Goal: Complete application form

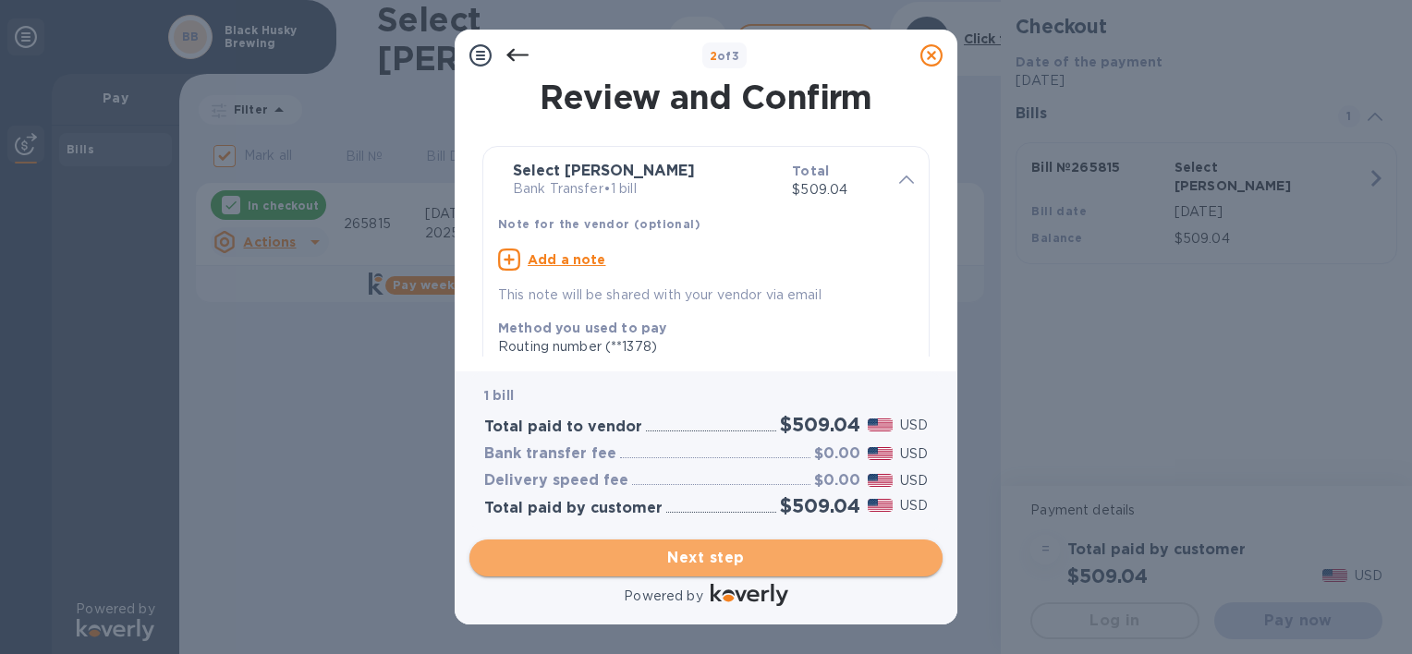
click at [695, 552] on span "Next step" at bounding box center [706, 558] width 444 height 22
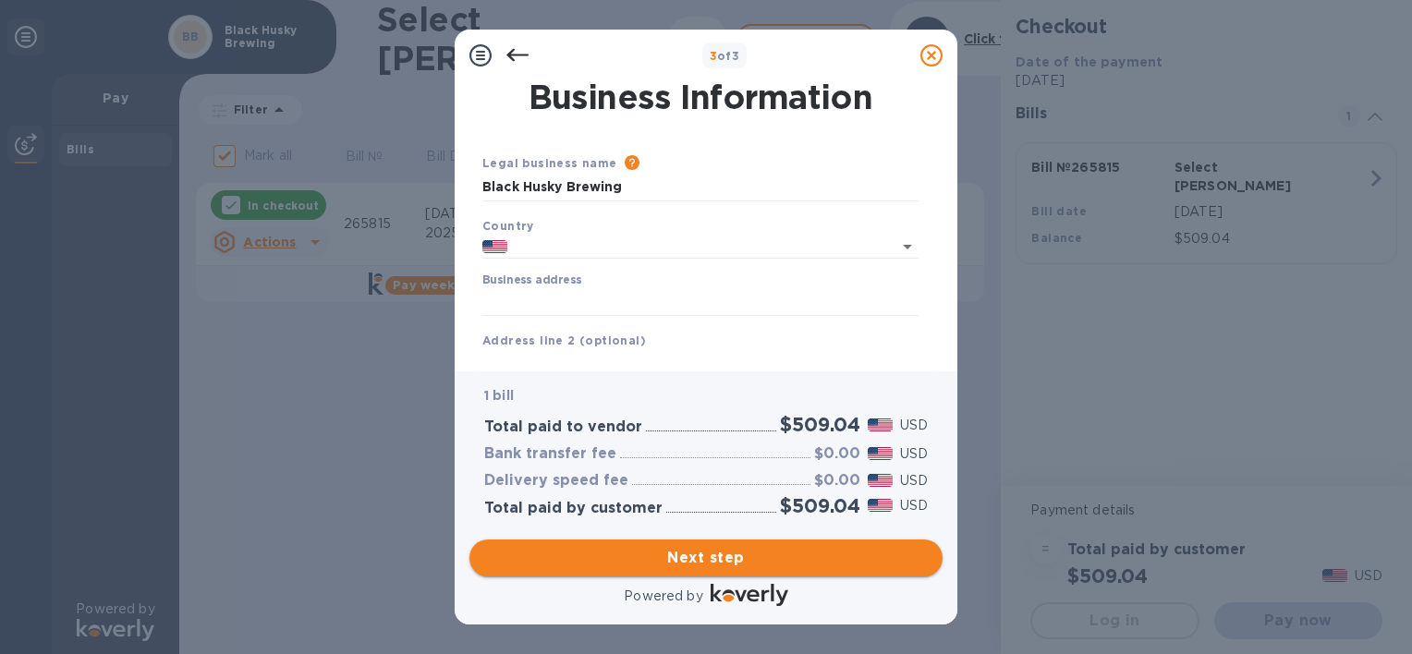
type input "[GEOGRAPHIC_DATA]"
click at [679, 190] on input "Black Husky Brewing" at bounding box center [700, 188] width 436 height 28
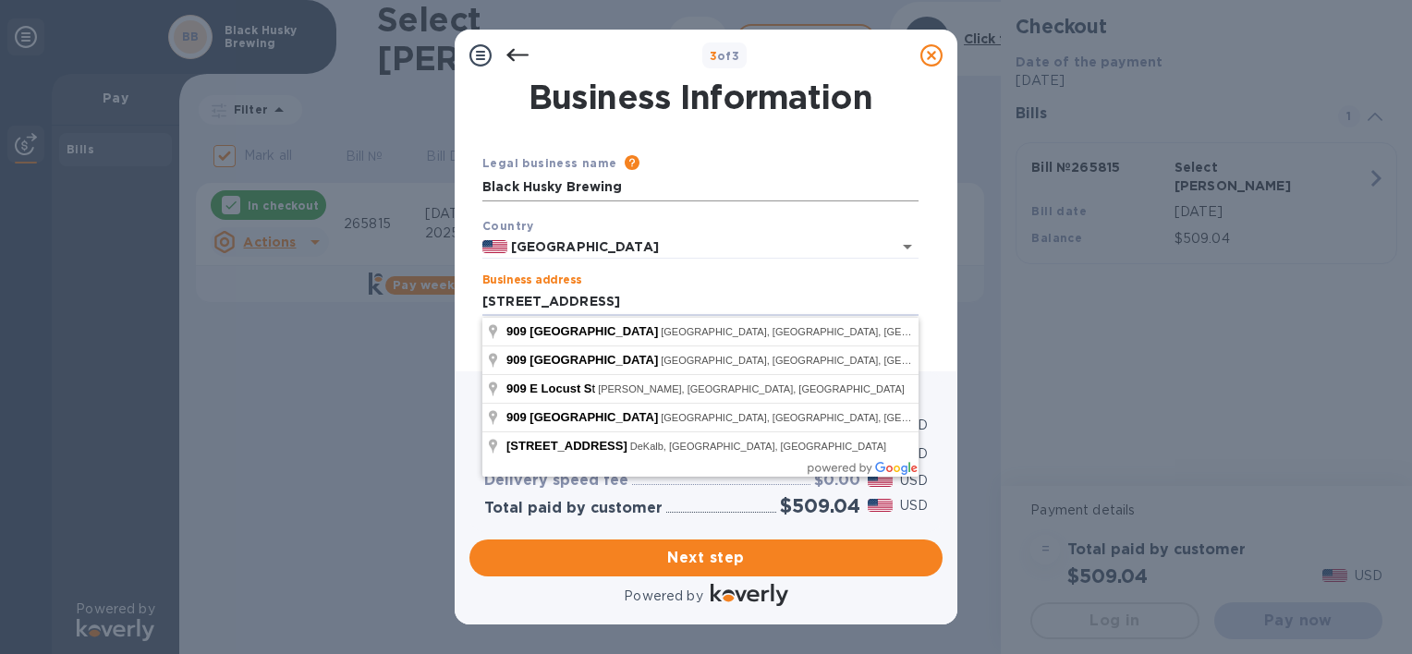
type input "[STREET_ADDRESS]"
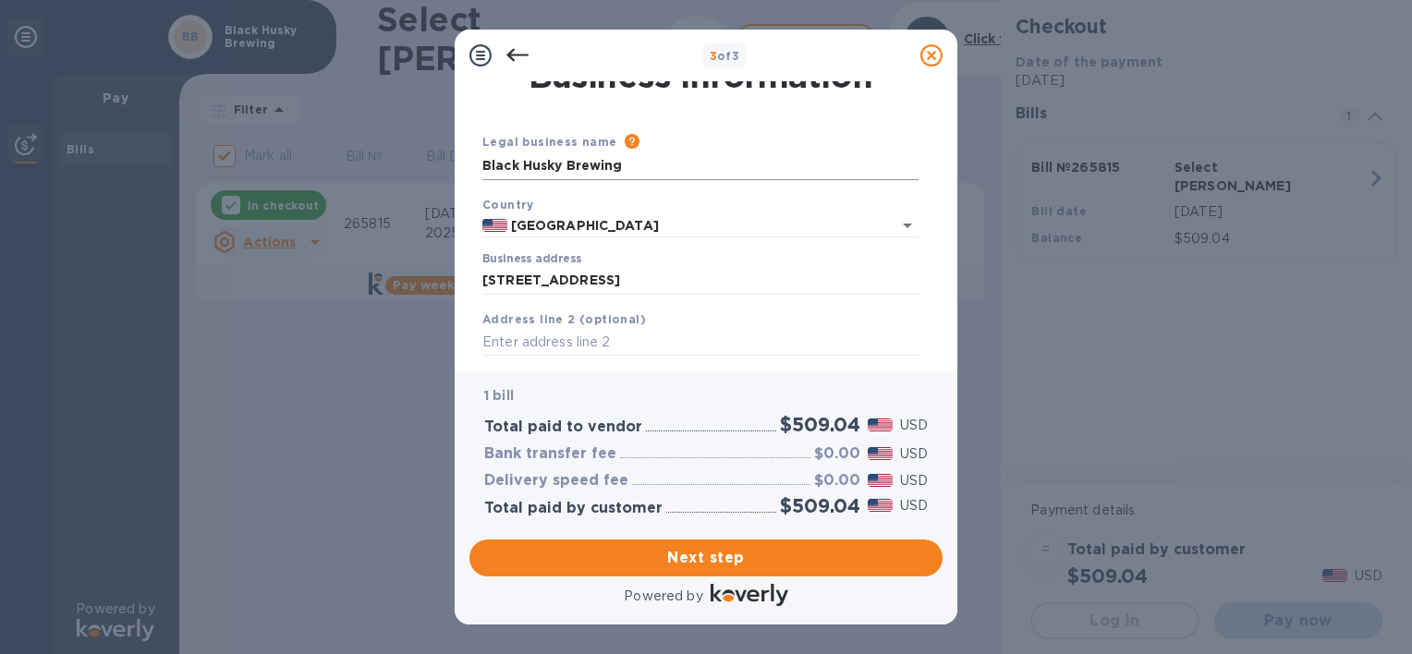
scroll to position [207, 0]
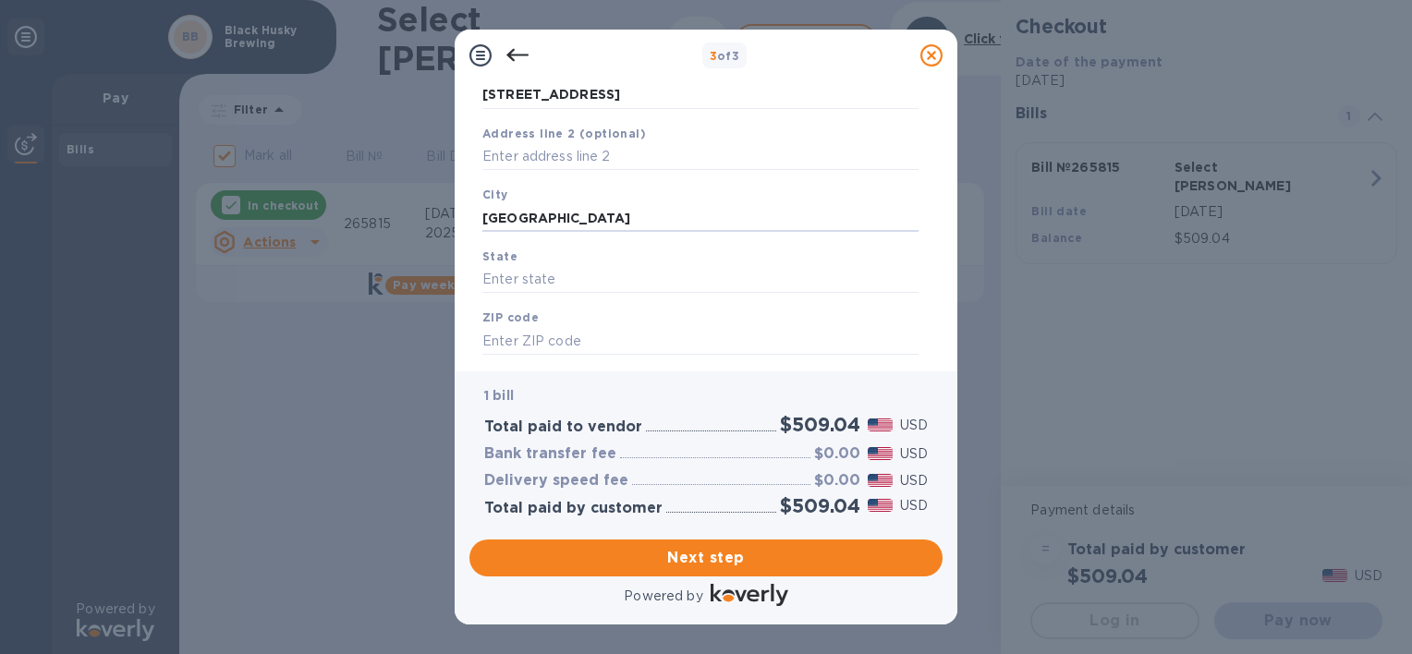
type input "[GEOGRAPHIC_DATA]"
type input "WI"
type input "53212"
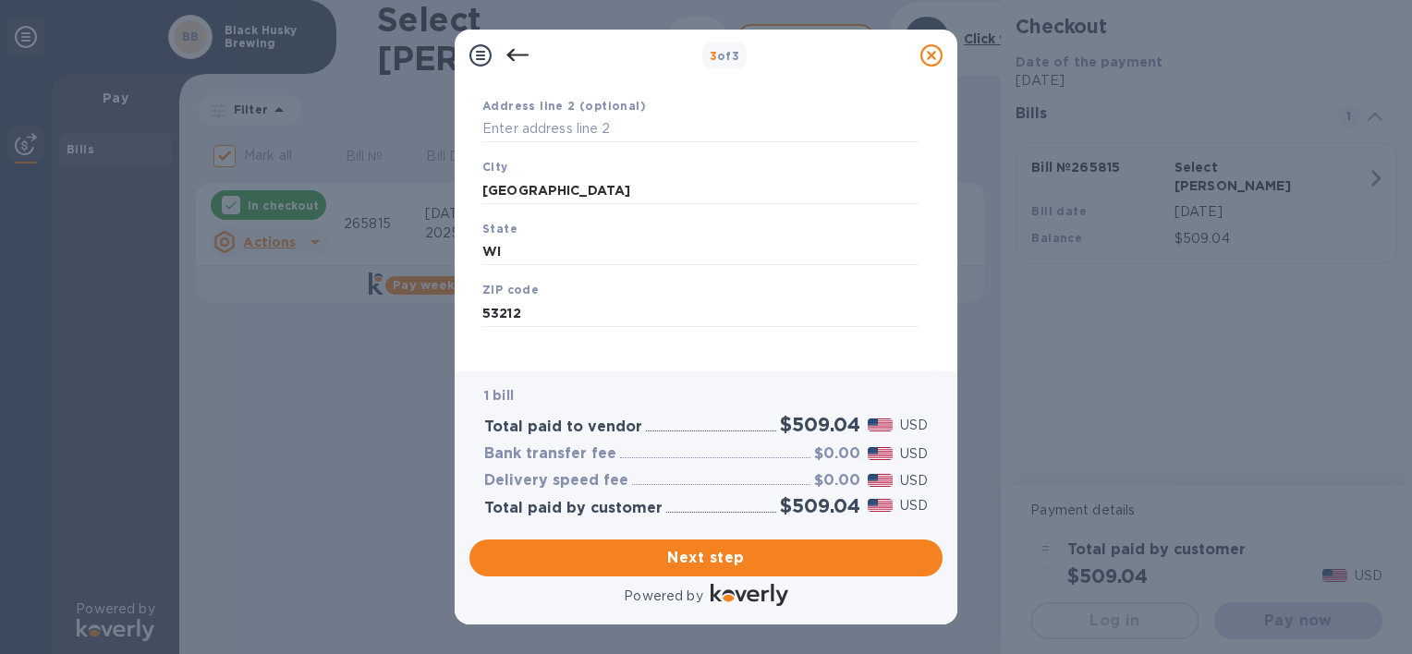
scroll to position [251, 0]
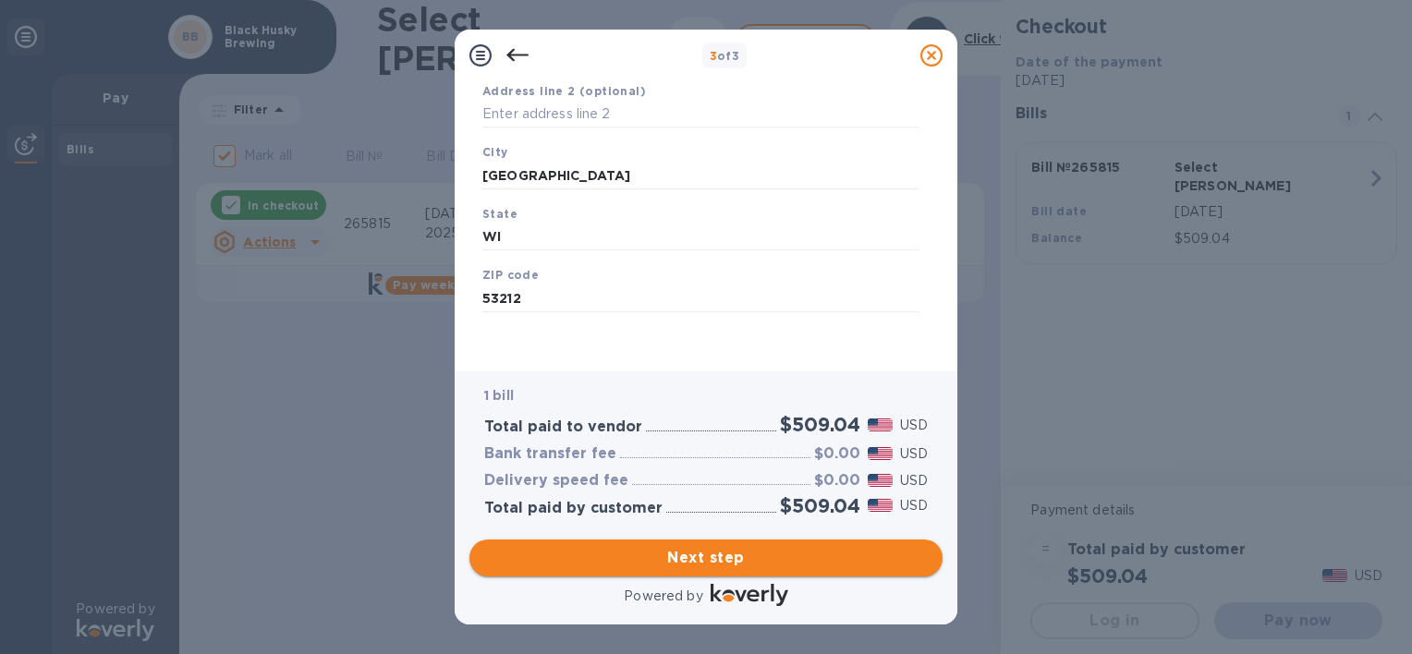
click at [724, 554] on span "Next step" at bounding box center [706, 558] width 444 height 22
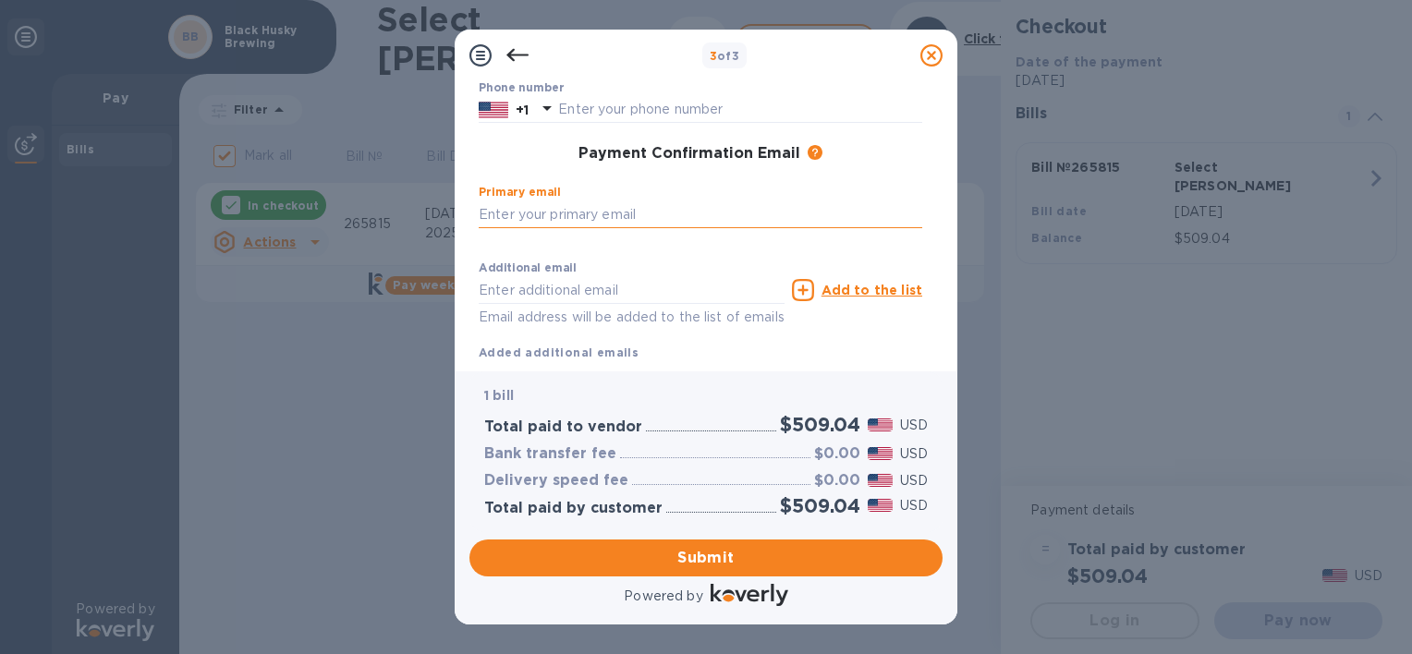
click at [588, 216] on input "text" at bounding box center [701, 215] width 444 height 28
type input "[PERSON_NAME][EMAIL_ADDRESS][DOMAIN_NAME]"
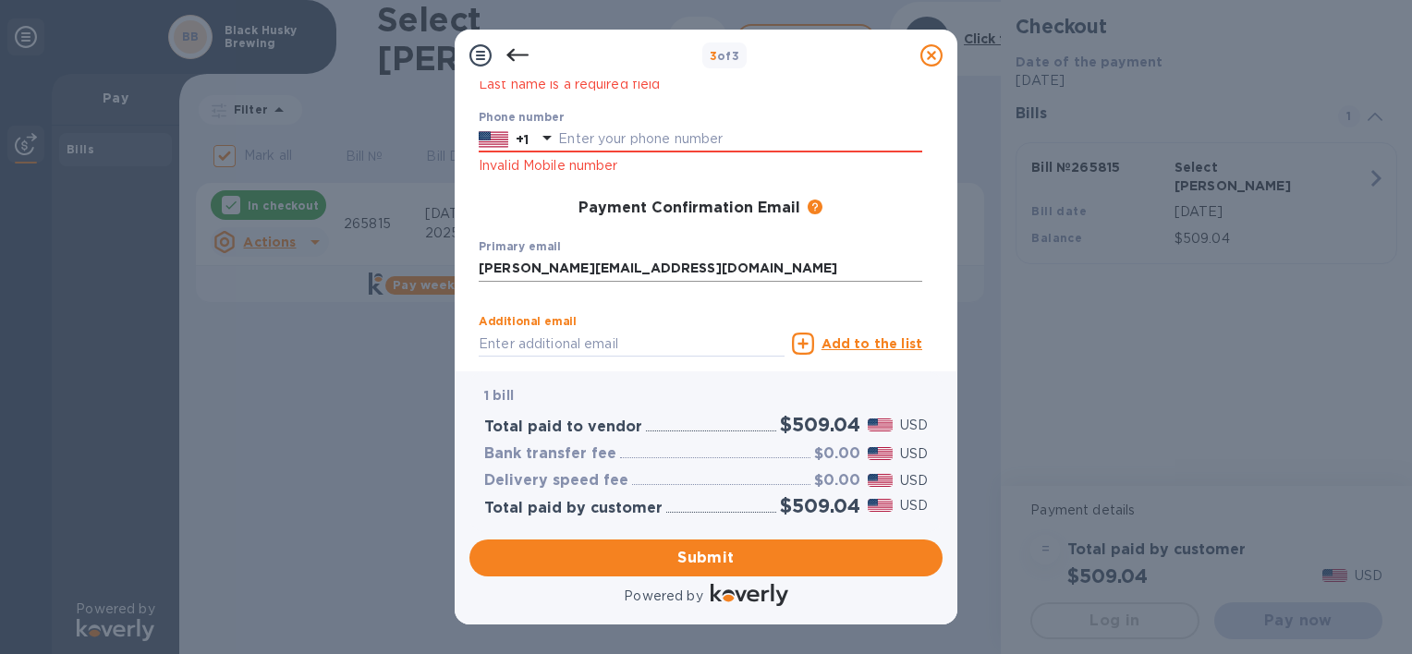
scroll to position [281, 0]
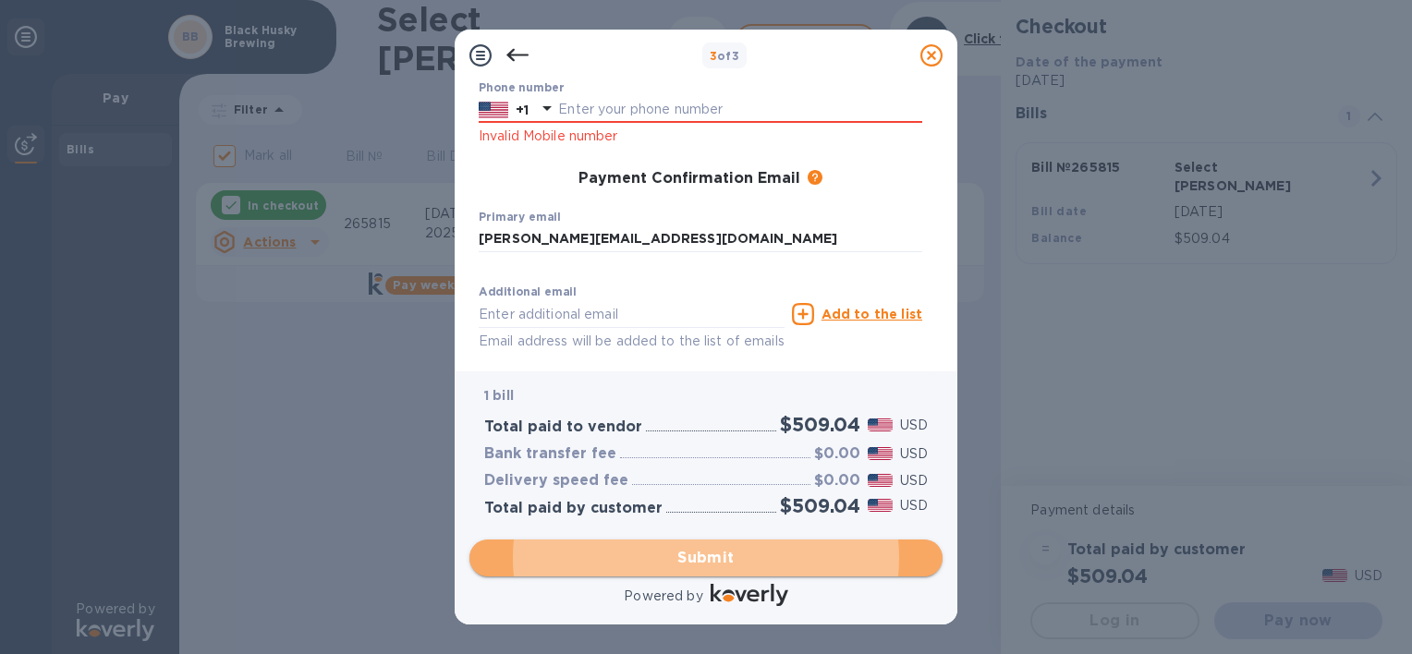
click at [677, 552] on span "Submit" at bounding box center [706, 558] width 444 height 22
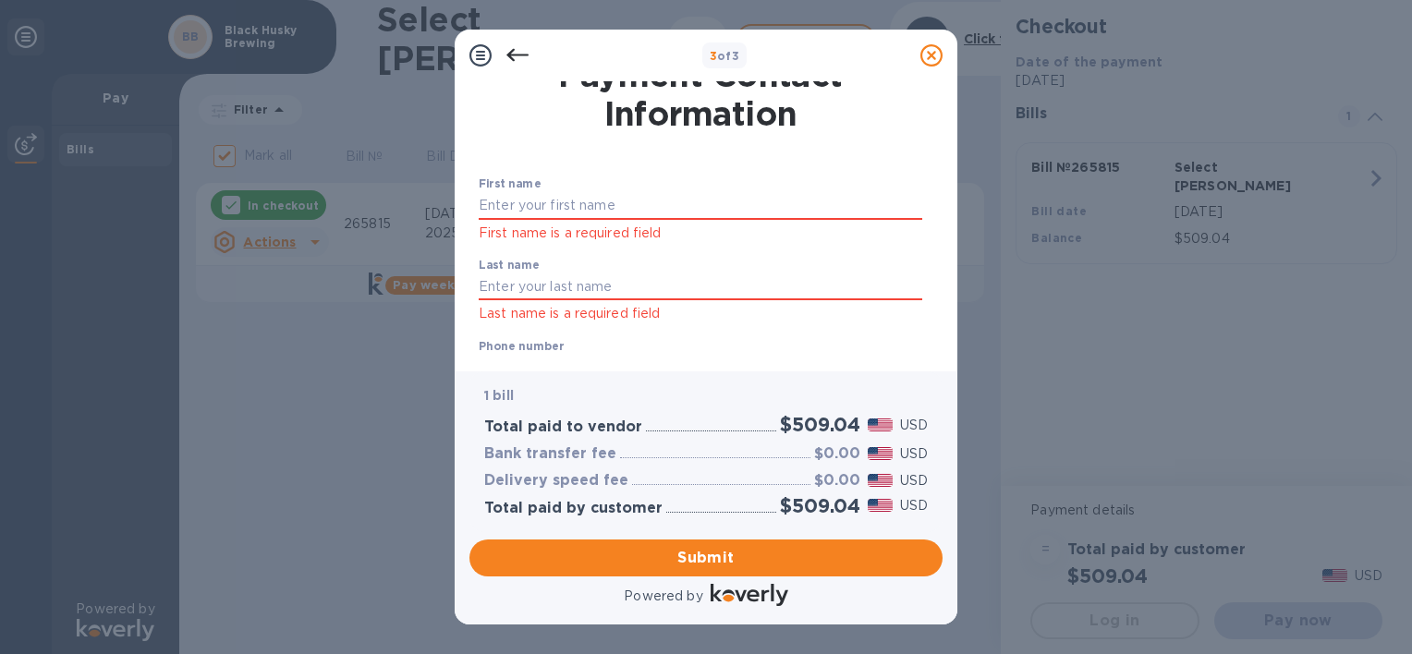
scroll to position [4, 0]
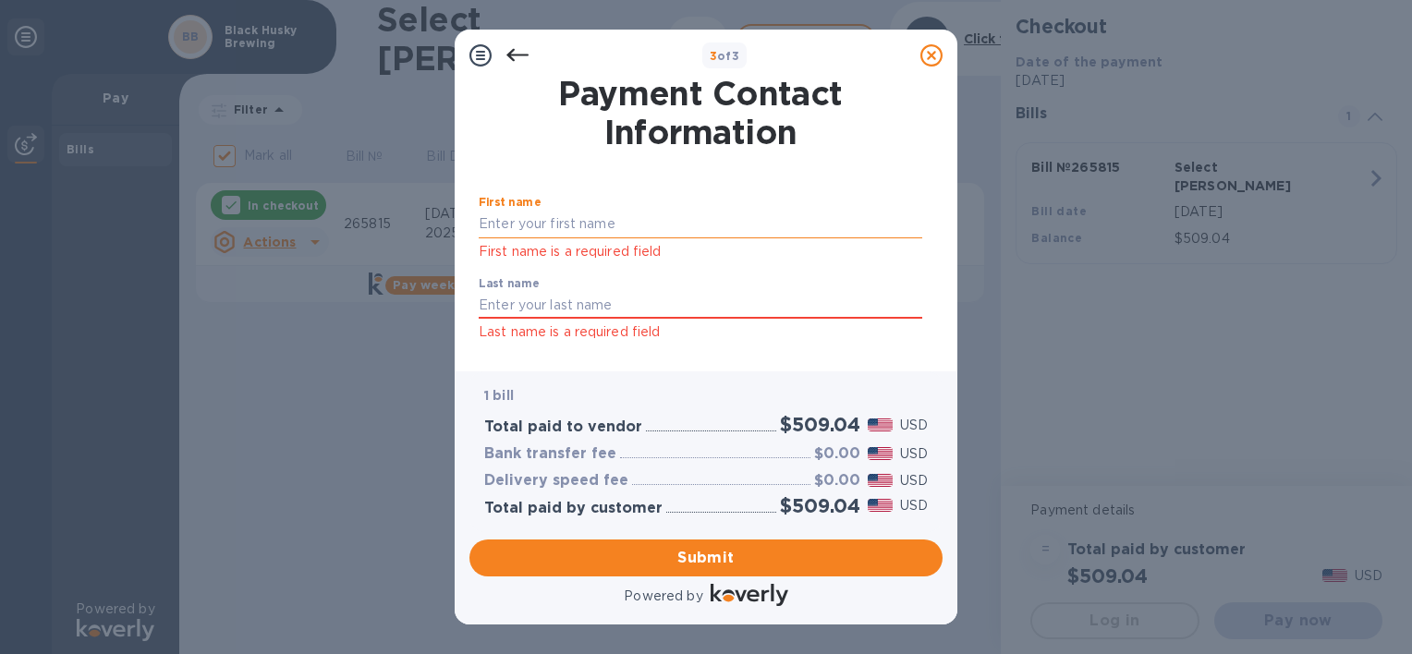
click at [679, 213] on input "text" at bounding box center [701, 225] width 444 height 28
type input "[PERSON_NAME]"
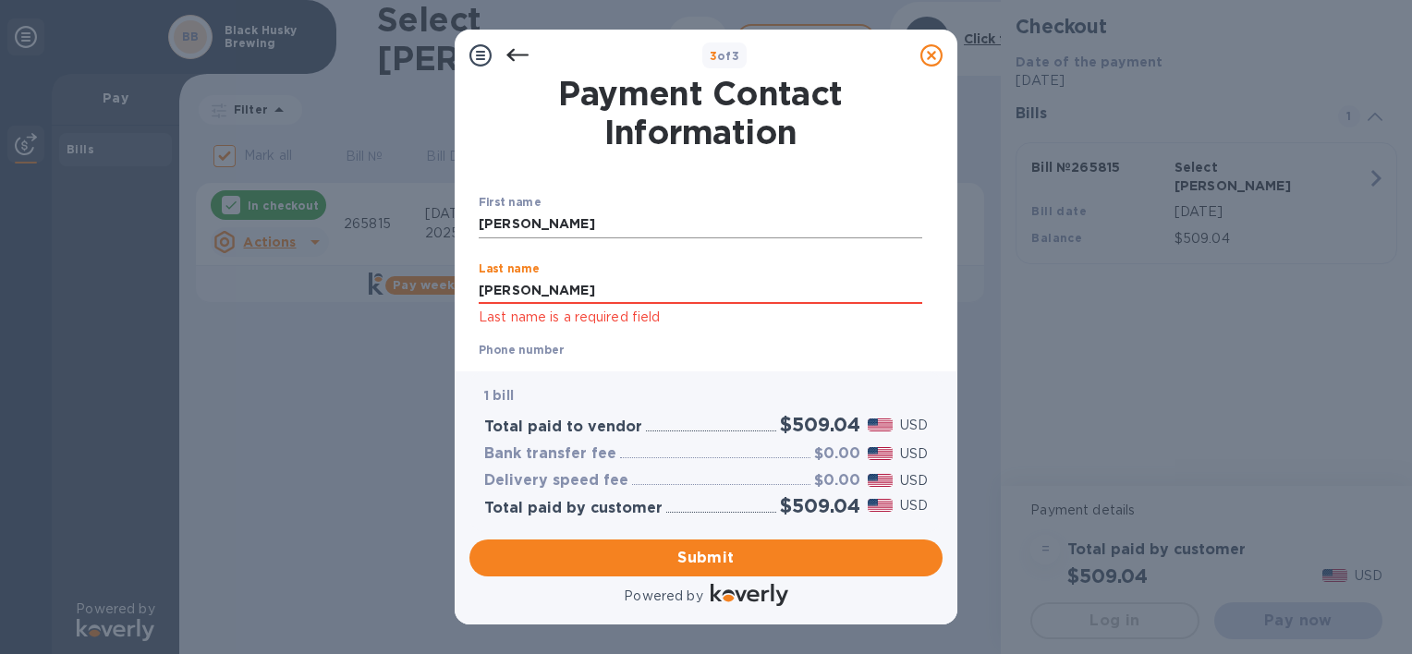
type input "[PERSON_NAME]"
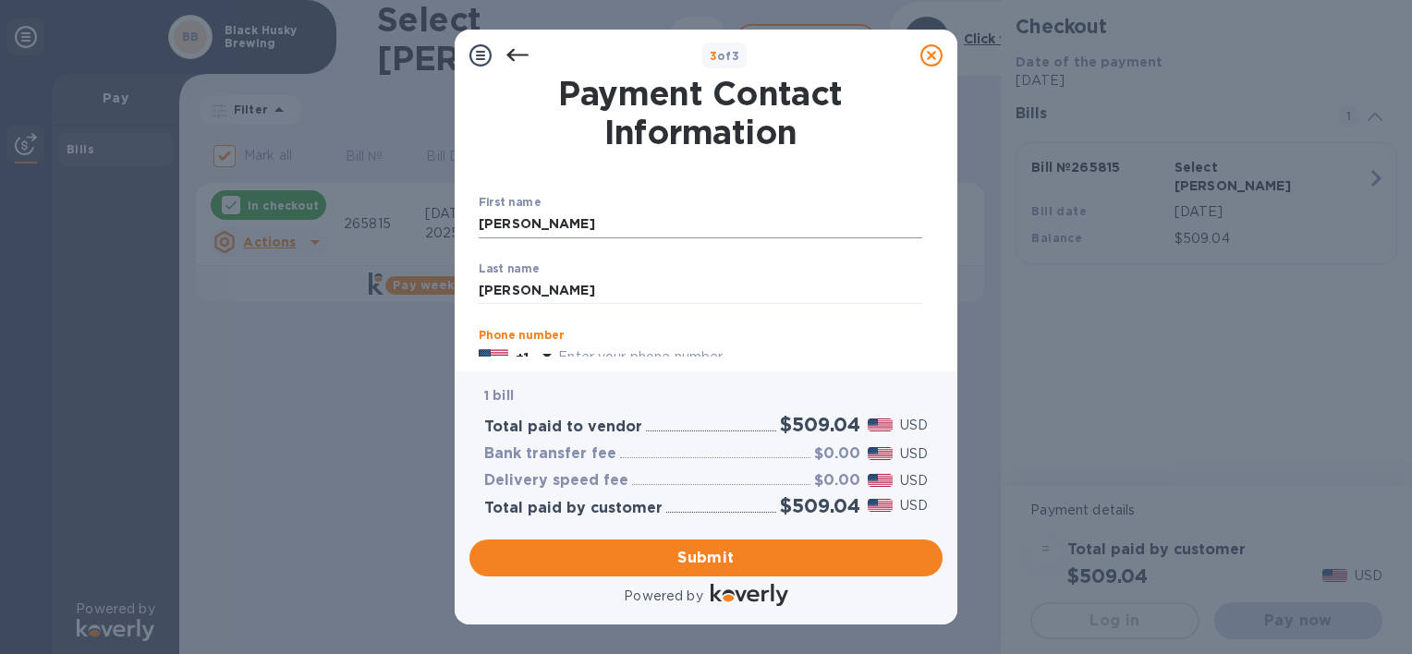
scroll to position [18, 0]
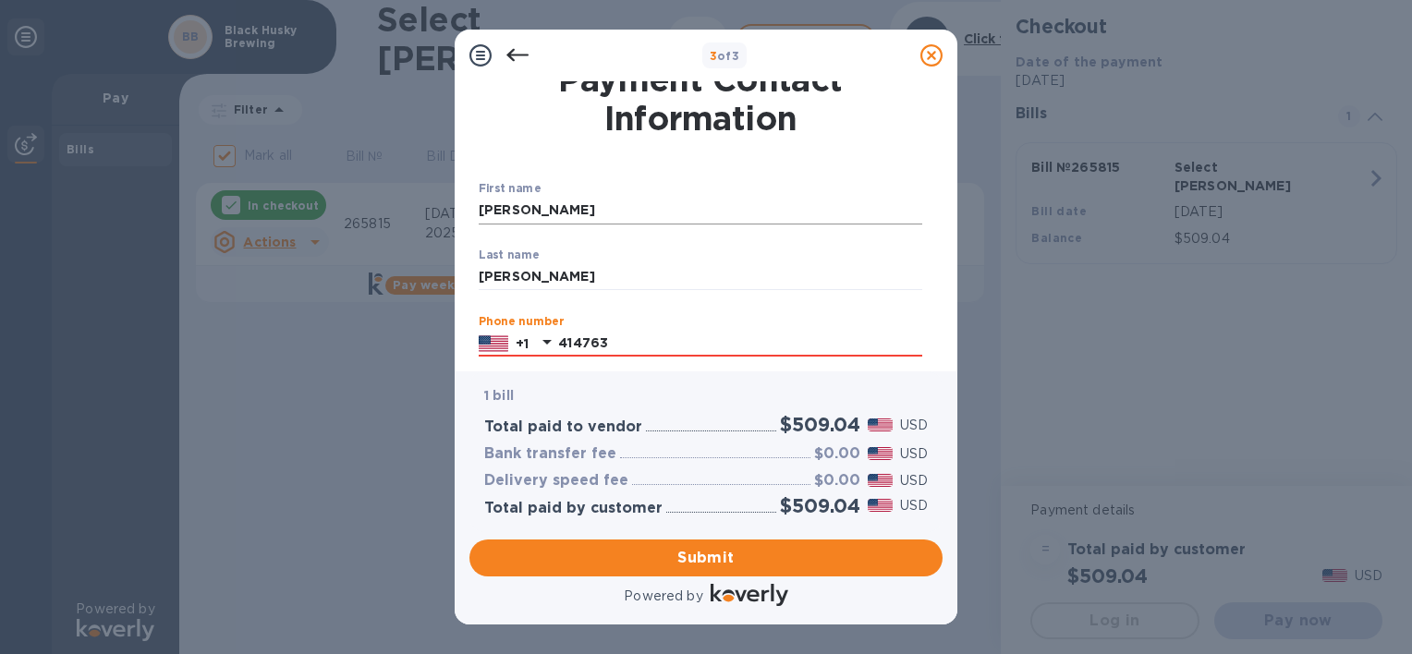
type input "4147634141"
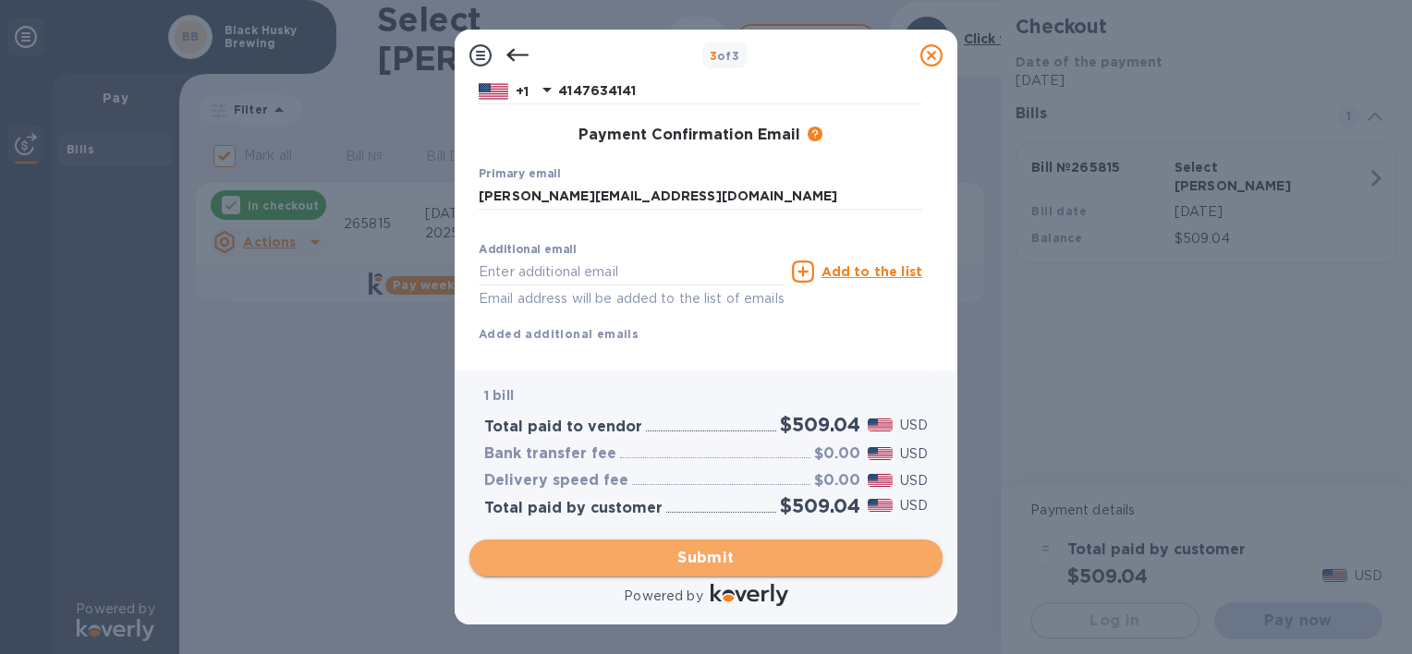
click at [697, 554] on span "Submit" at bounding box center [706, 558] width 444 height 22
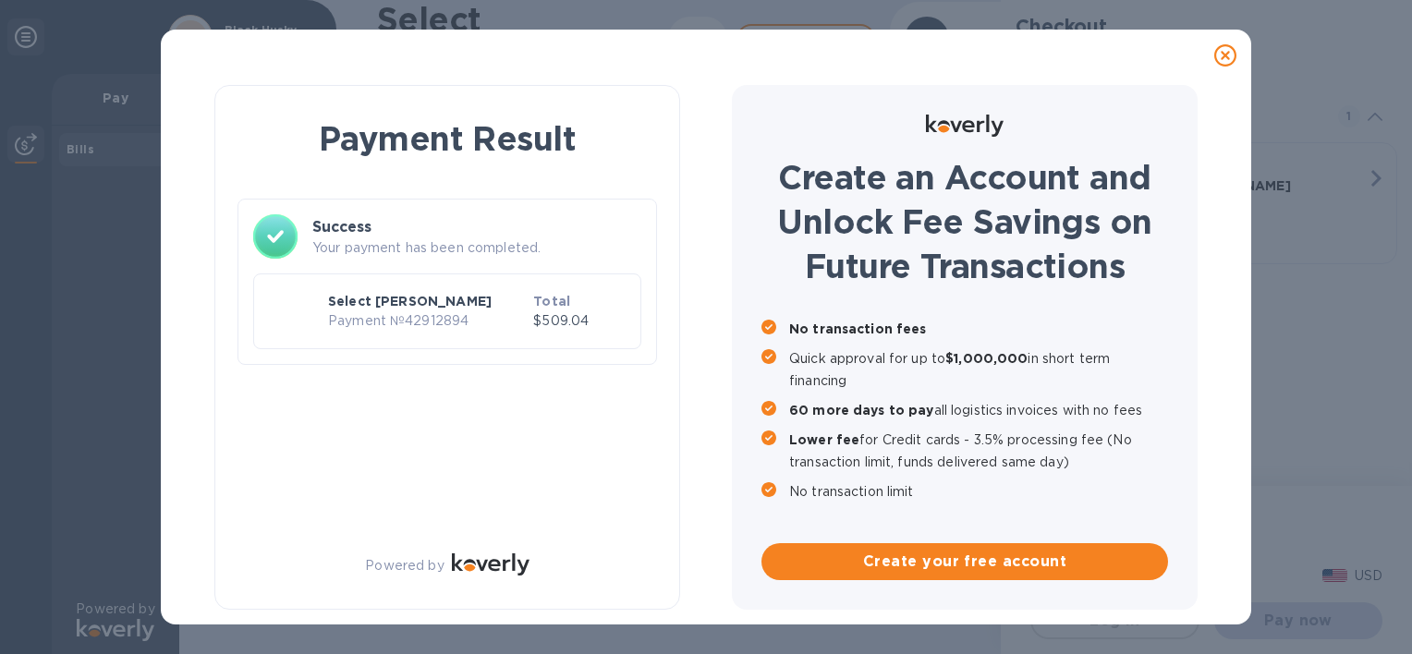
checkbox input "false"
